Goal: Navigation & Orientation: Find specific page/section

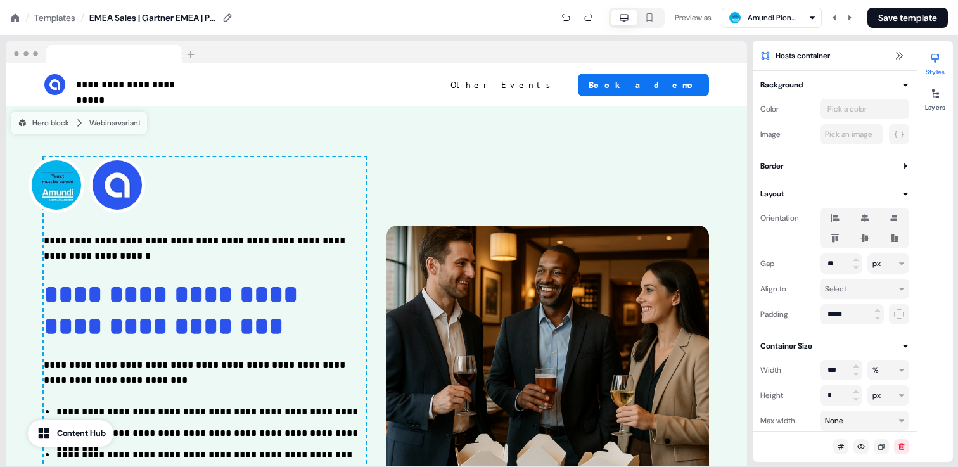
click at [11, 17] on icon at bounding box center [15, 18] width 10 height 10
click at [889, 16] on button "Save template" at bounding box center [908, 18] width 80 height 20
click at [11, 10] on nav "/ Templates / EMEA Sales | Gartner EMEA | Pre-Event Preview as Amundi Pioneer S…" at bounding box center [479, 17] width 958 height 35
click at [15, 15] on icon at bounding box center [15, 17] width 8 height 8
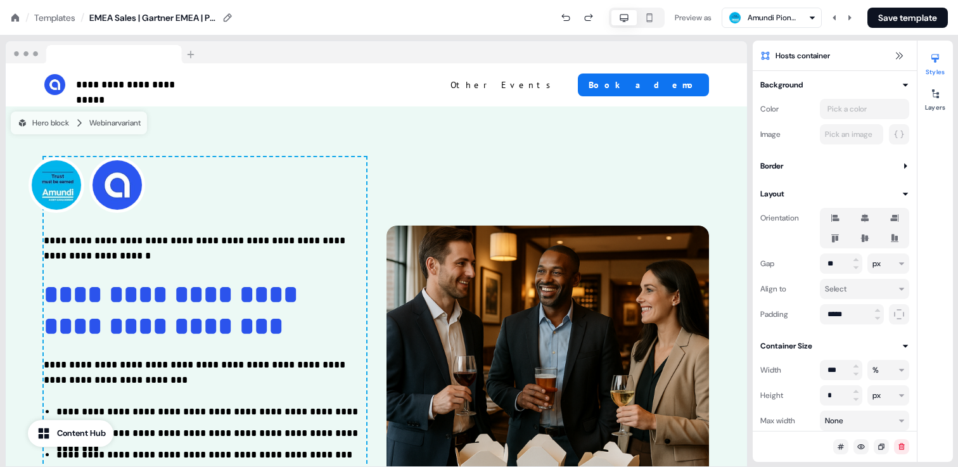
click at [17, 15] on icon at bounding box center [15, 17] width 8 height 8
click at [21, 19] on div "/ Templates /" at bounding box center [47, 18] width 74 height 14
click at [17, 19] on icon at bounding box center [15, 17] width 8 height 8
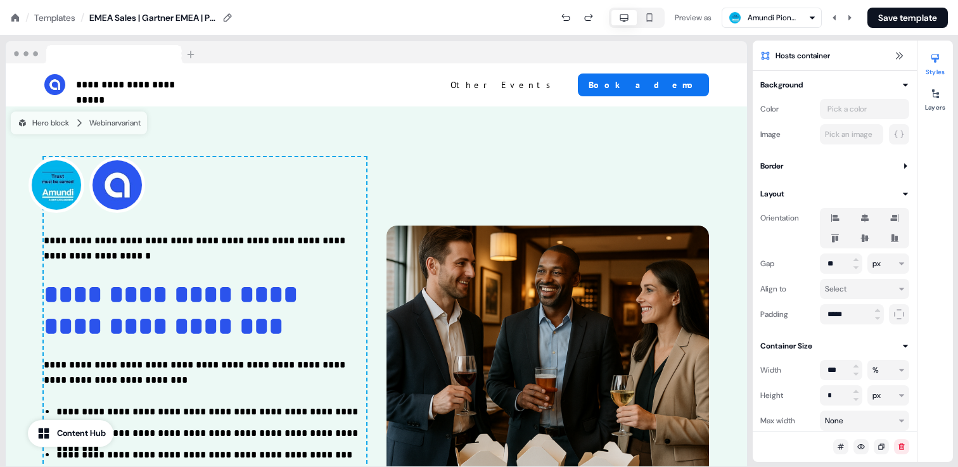
click at [17, 19] on icon at bounding box center [15, 17] width 8 height 8
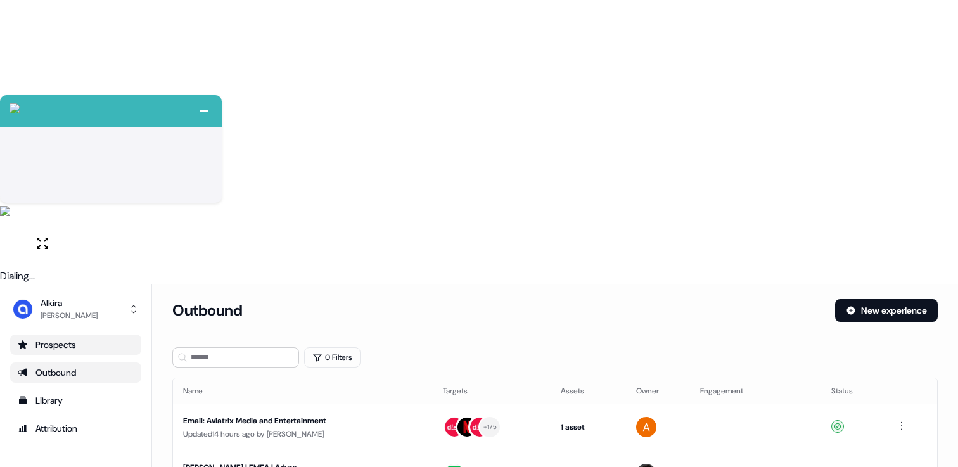
click at [89, 338] on div "Prospects" at bounding box center [76, 344] width 116 height 13
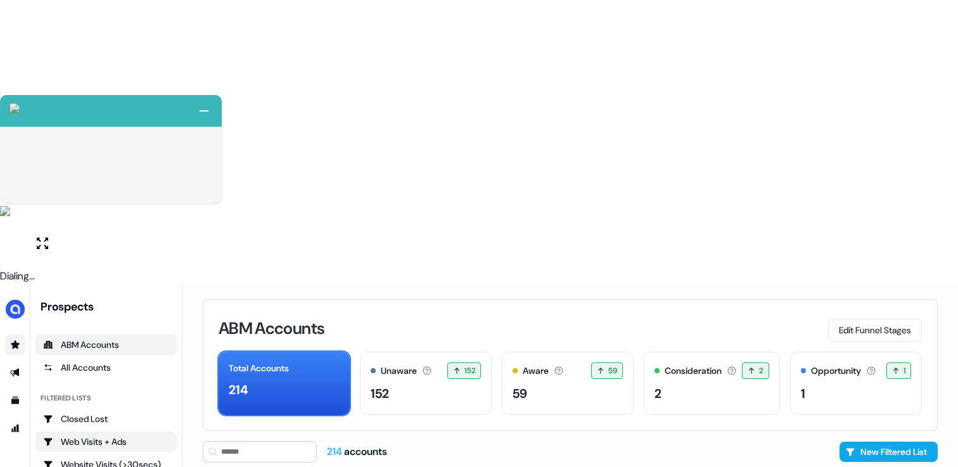
click at [112, 435] on div "Web Visits + Ads" at bounding box center [106, 441] width 126 height 13
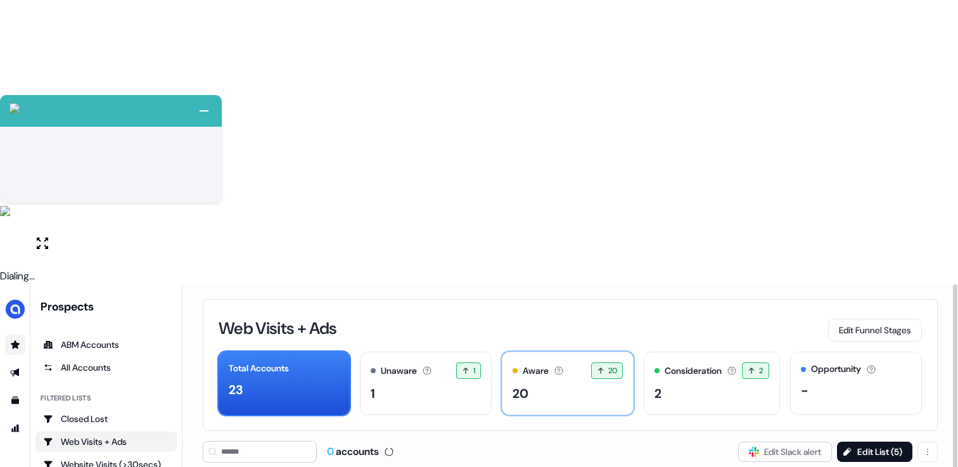
click at [547, 384] on div "20" at bounding box center [568, 393] width 110 height 19
click at [546, 384] on div "20" at bounding box center [568, 393] width 110 height 19
click at [554, 384] on div "20" at bounding box center [568, 393] width 110 height 19
